Goal: Information Seeking & Learning: Learn about a topic

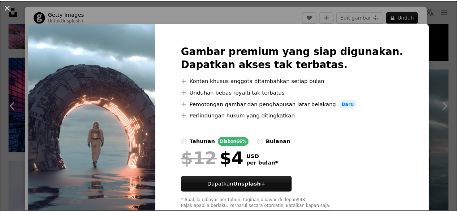
scroll to position [76, 0]
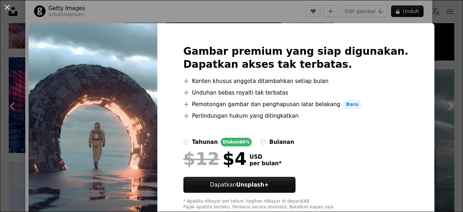
click at [427, 29] on div "An X shape Gambar premium yang siap digunakan. Dapatkan akses tak terbatas. A p…" at bounding box center [231, 106] width 463 height 212
click at [427, 29] on div "An X shape Chevron left Chevron right Getty Images Untuk Unsplash+ A heart A pl…" at bounding box center [231, 106] width 463 height 212
click at [427, 29] on img at bounding box center [382, 12] width 143 height 95
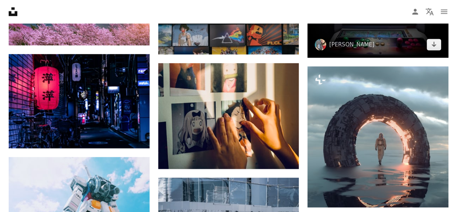
click at [427, 29] on img at bounding box center [378, 10] width 141 height 94
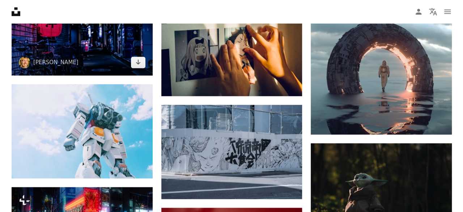
scroll to position [513, 0]
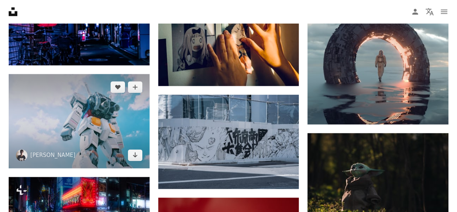
click at [125, 139] on img at bounding box center [79, 121] width 141 height 94
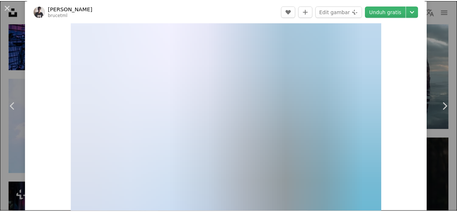
scroll to position [30, 0]
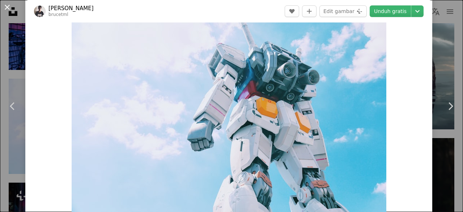
click at [9, 9] on button "An X shape" at bounding box center [7, 7] width 9 height 9
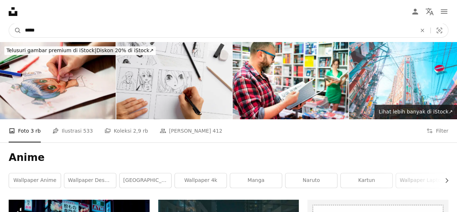
click at [89, 37] on input "*****" at bounding box center [217, 31] width 393 height 14
type input "**********"
click at [9, 24] on button "A magnifying glass" at bounding box center [15, 31] width 12 height 14
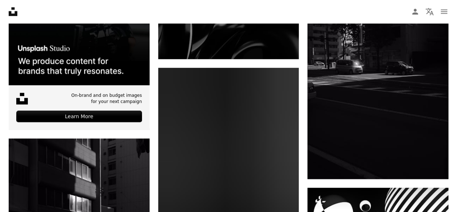
scroll to position [1811, 0]
